Goal: Task Accomplishment & Management: Use online tool/utility

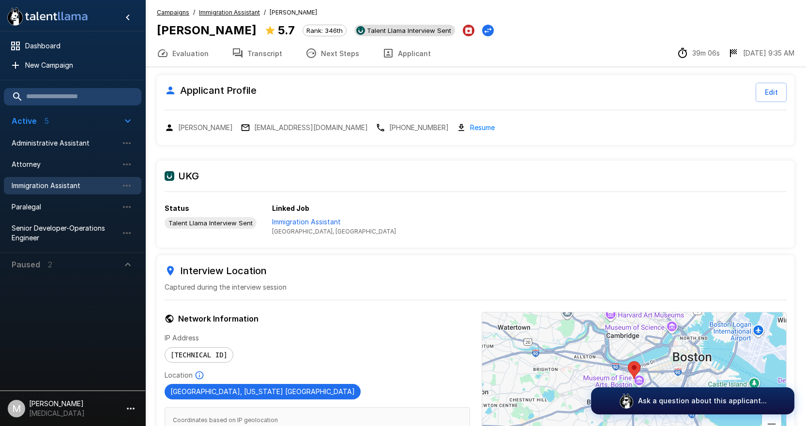
drag, startPoint x: 178, startPoint y: 44, endPoint x: 395, endPoint y: 11, distance: 219.4
click at [178, 44] on button "Evaluation" at bounding box center [182, 53] width 75 height 27
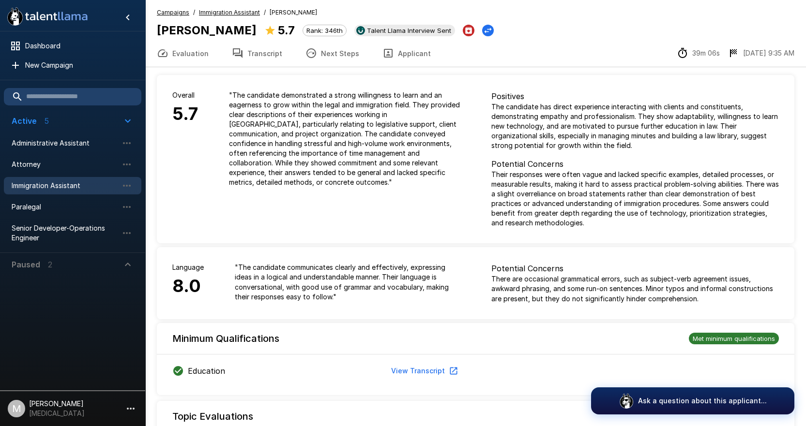
click at [339, 44] on button "Next Steps" at bounding box center [332, 53] width 77 height 27
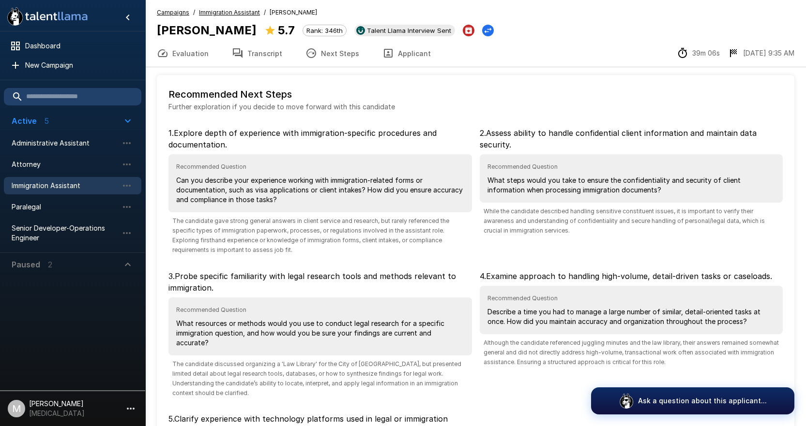
click at [273, 62] on button "Transcript" at bounding box center [257, 53] width 74 height 27
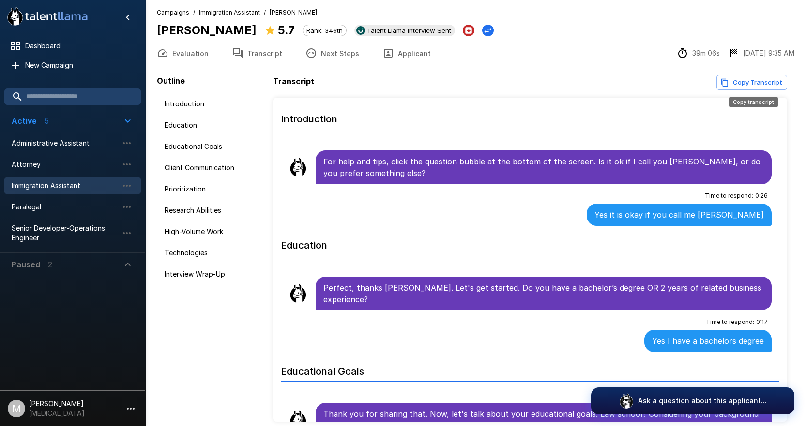
click at [749, 81] on button "Copy Transcript" at bounding box center [751, 82] width 71 height 15
